Goal: Information Seeking & Learning: Compare options

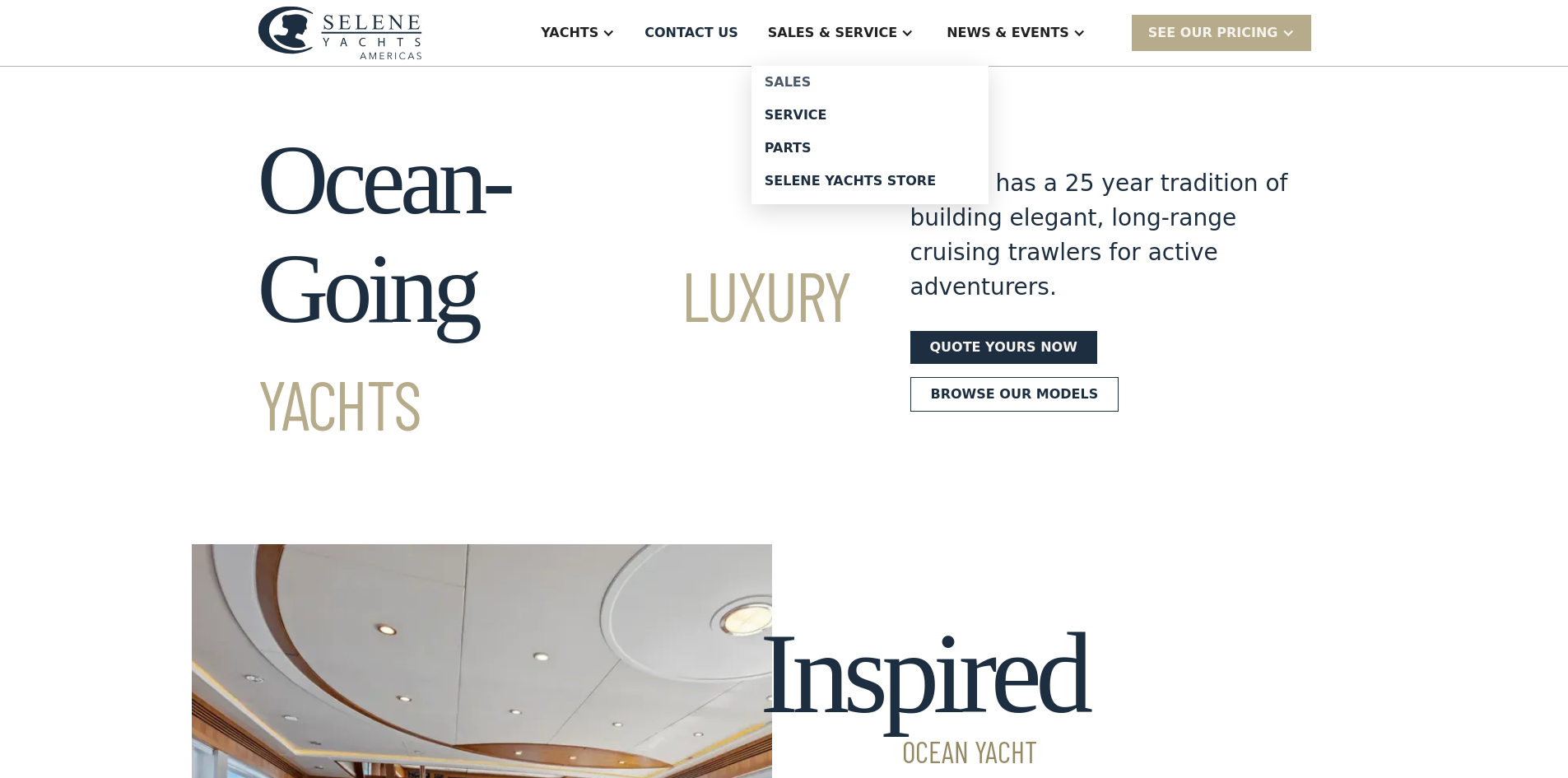
click at [851, 83] on div "Sales" at bounding box center [870, 82] width 211 height 13
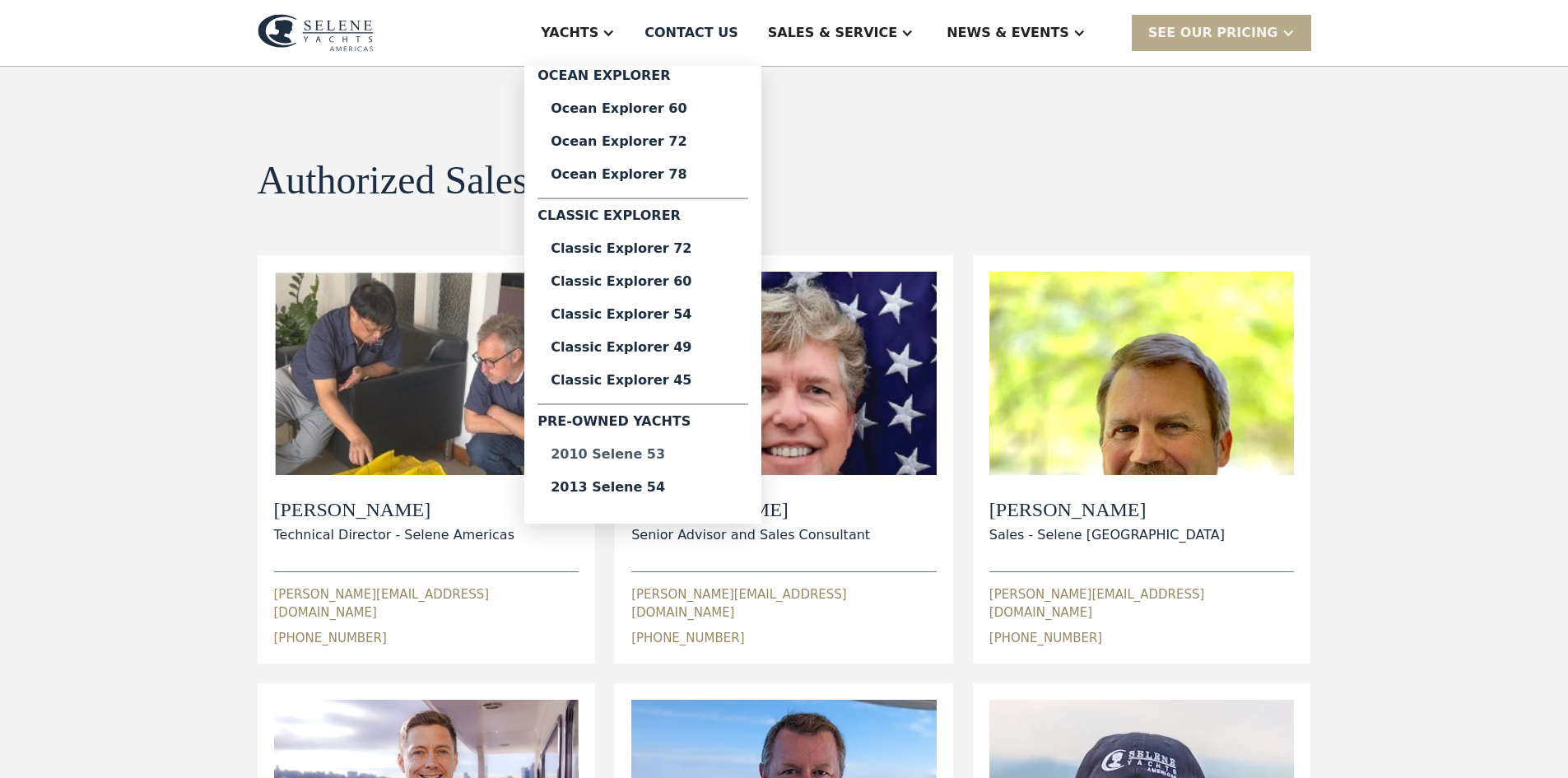
click at [708, 456] on div "2010 Selene 53" at bounding box center [643, 454] width 184 height 13
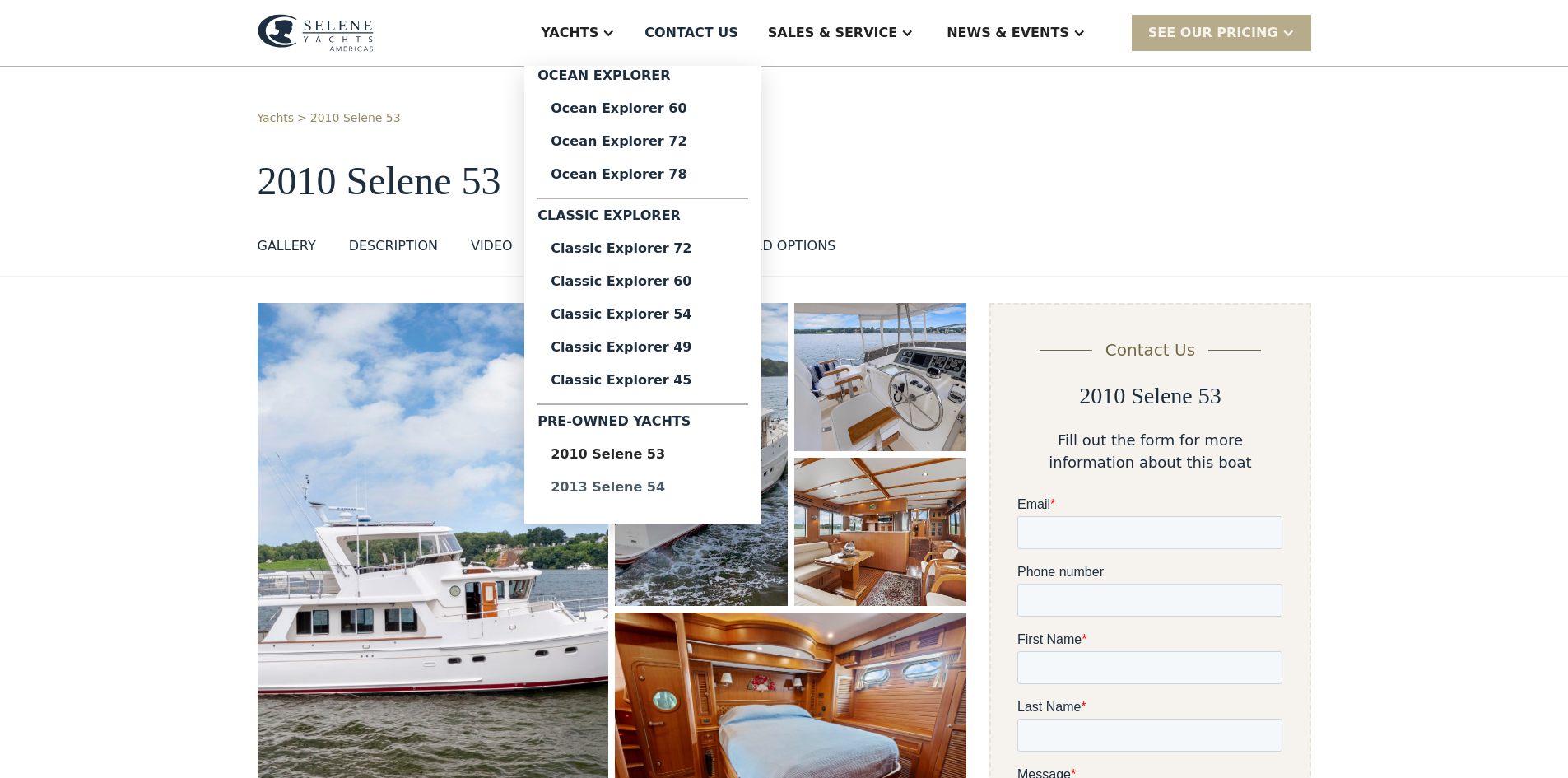
click at [710, 485] on div "2013 Selene 54" at bounding box center [643, 487] width 184 height 13
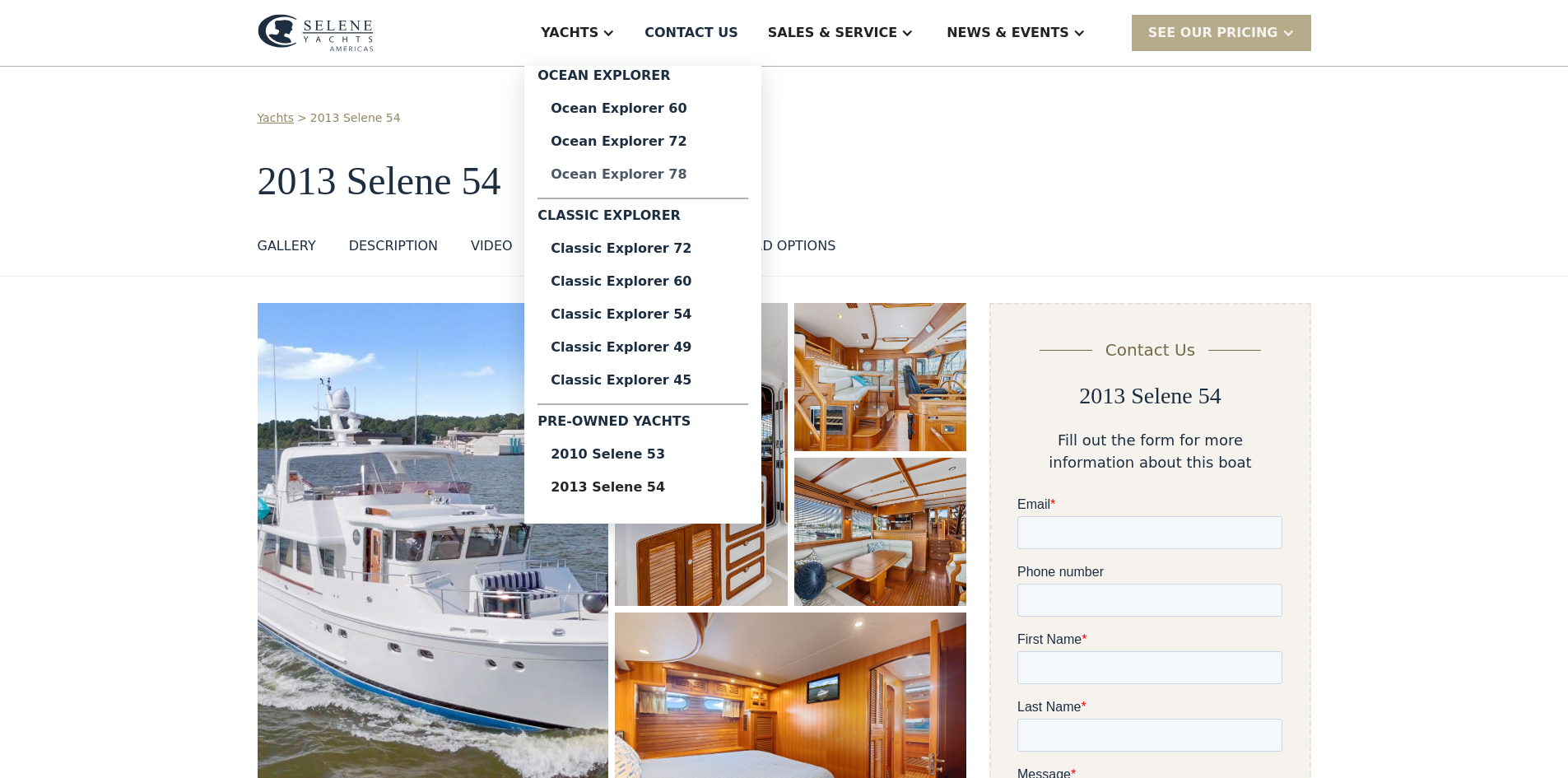
click at [706, 174] on div "Ocean Explorer 78" at bounding box center [643, 174] width 184 height 13
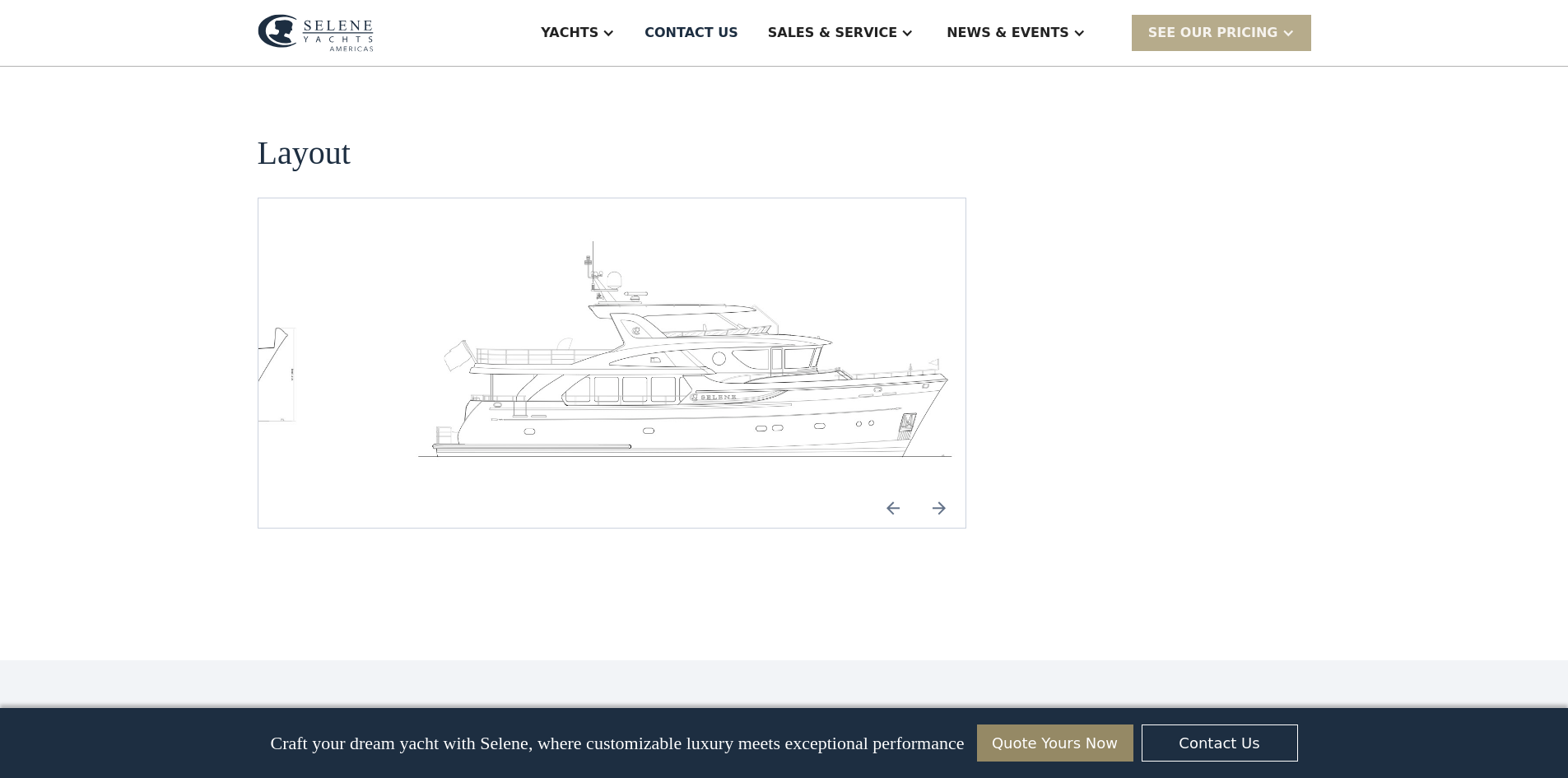
scroll to position [2470, 0]
